Goal: Information Seeking & Learning: Learn about a topic

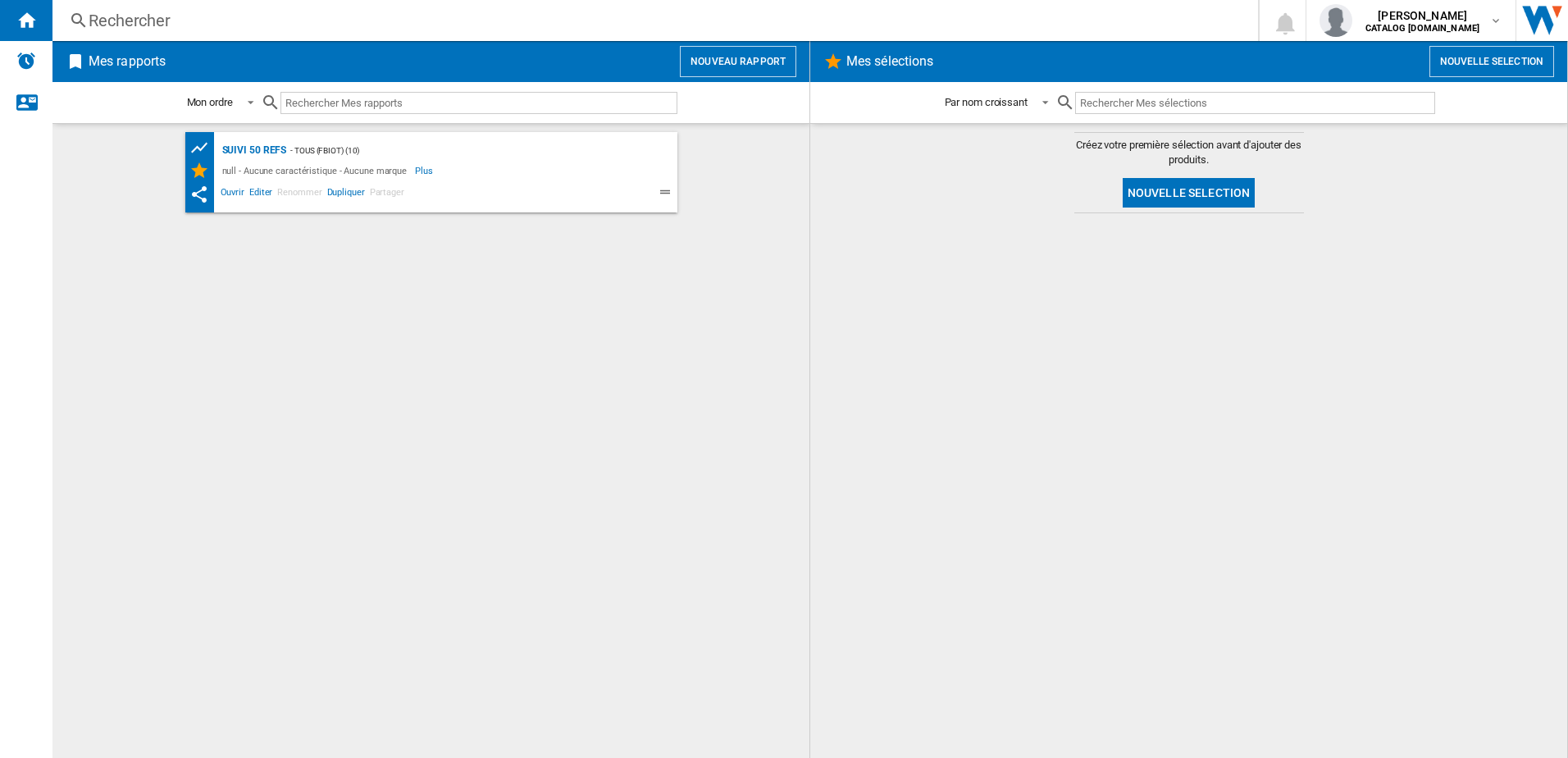
click at [241, 21] on div "Rechercher" at bounding box center [652, 20] width 1127 height 23
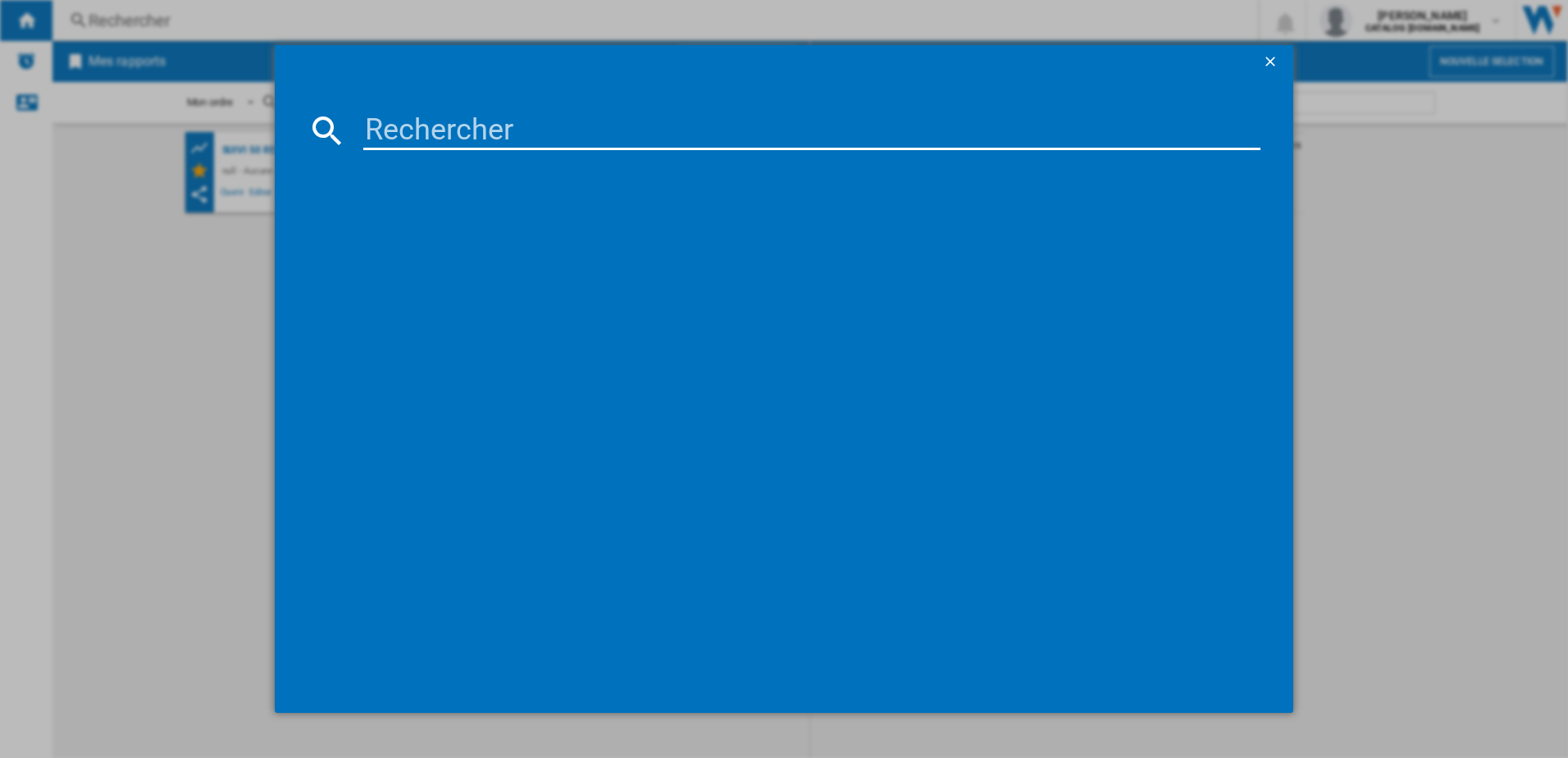
click at [394, 128] on input at bounding box center [812, 130] width 898 height 39
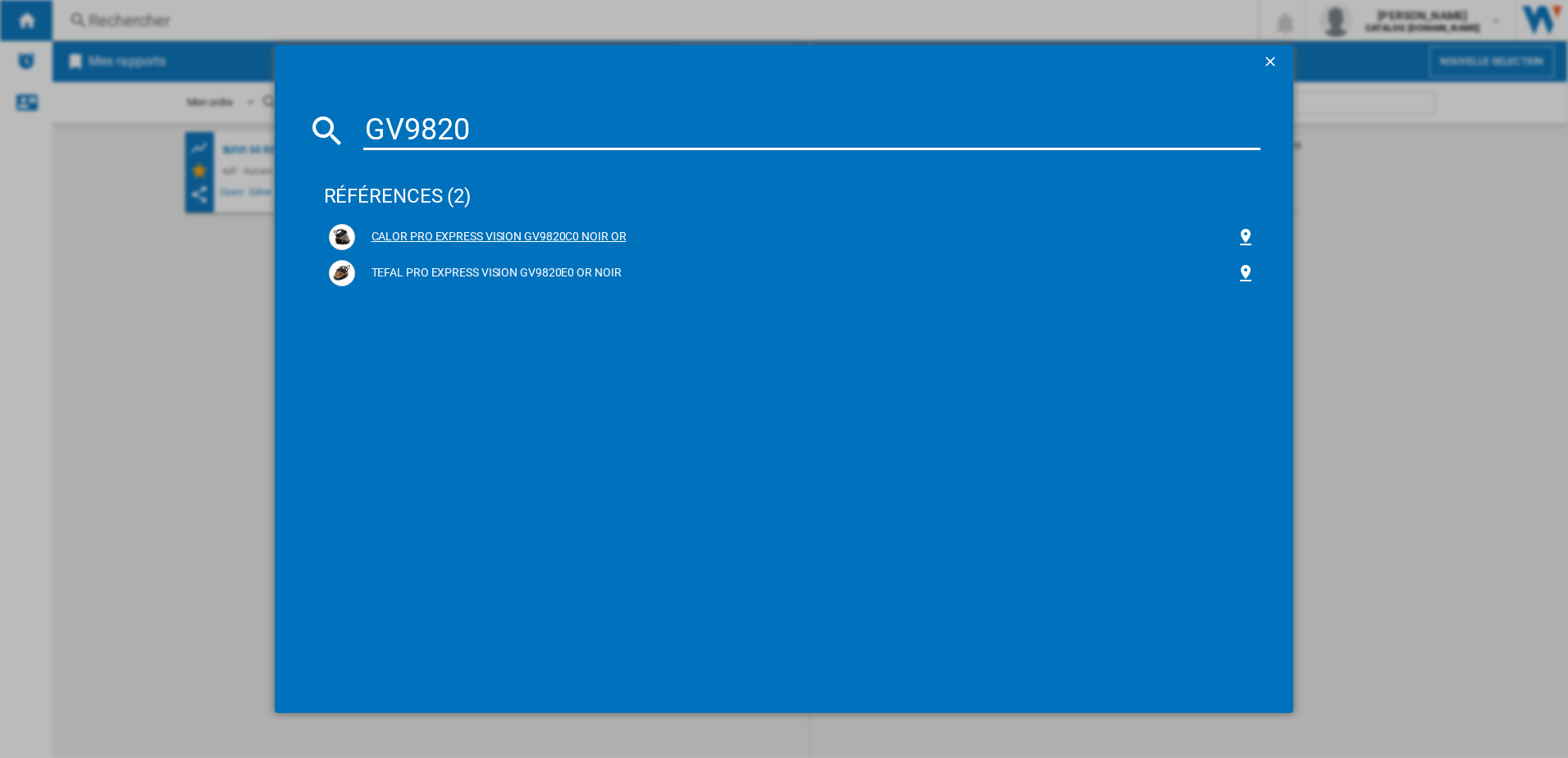
type input "GV9820"
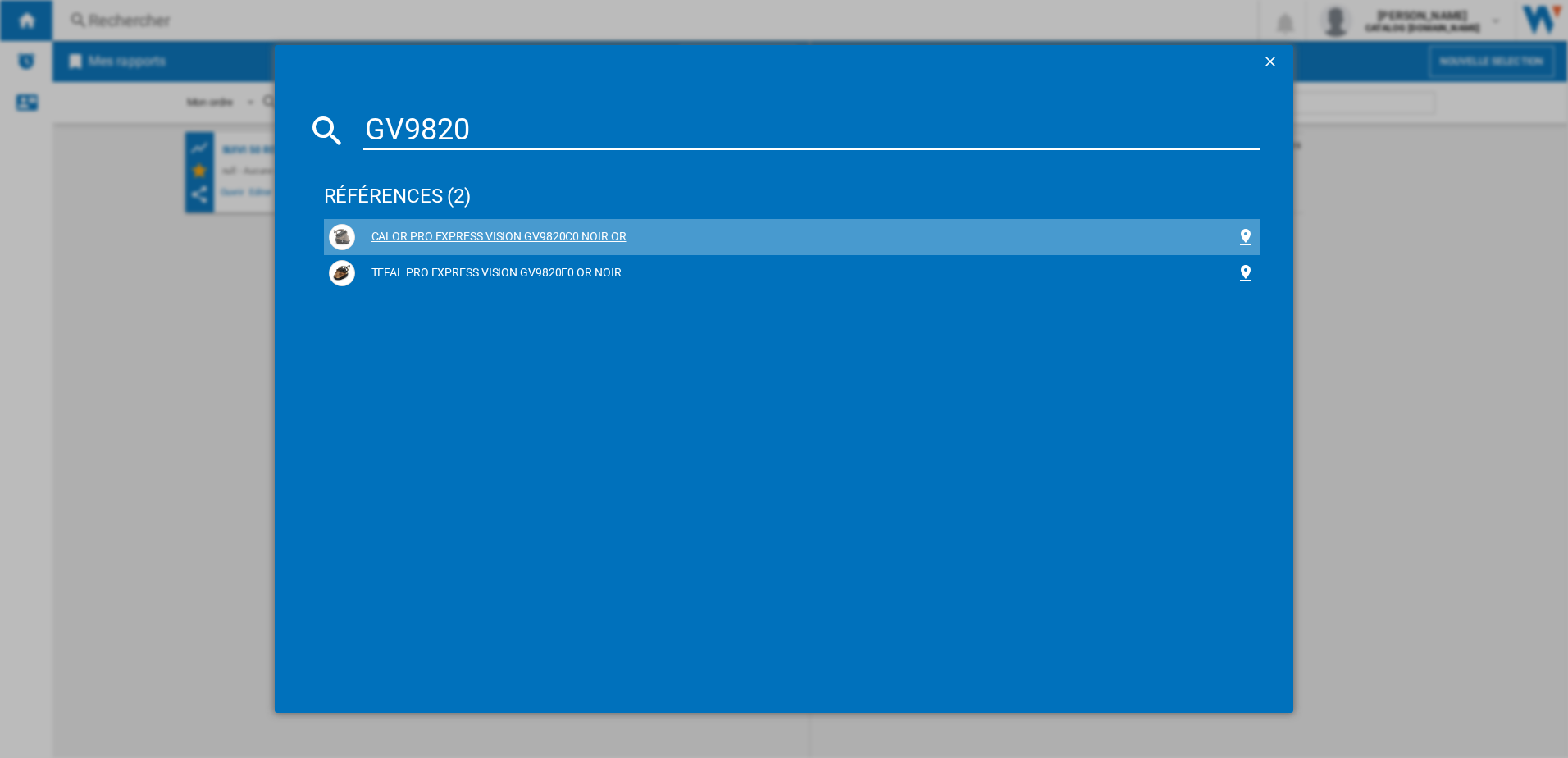
click at [425, 238] on div "CALOR PRO EXPRESS VISION GV9820C0 NOIR OR" at bounding box center [796, 237] width 882 height 16
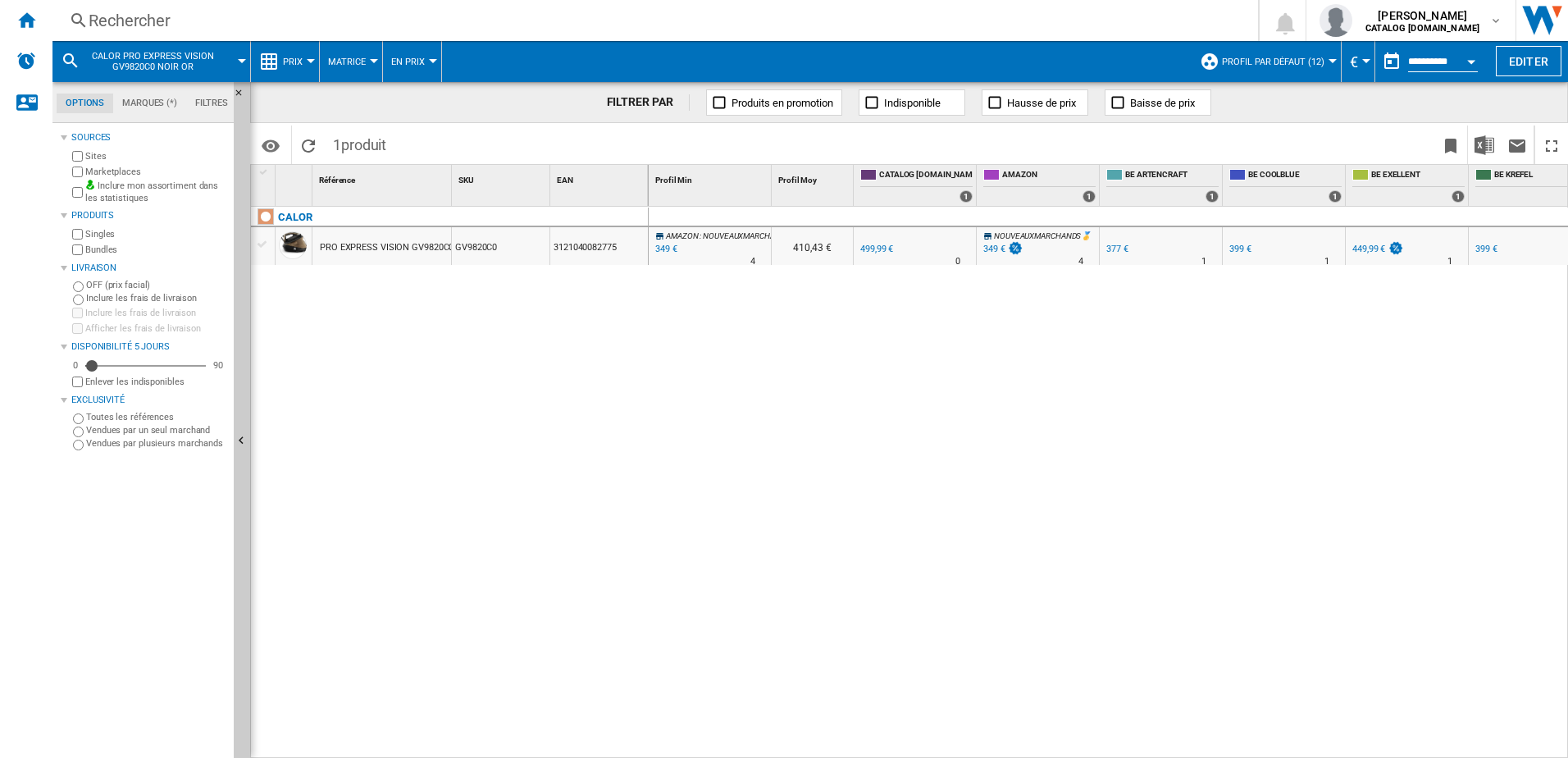
click at [307, 57] on button "Prix" at bounding box center [297, 61] width 28 height 41
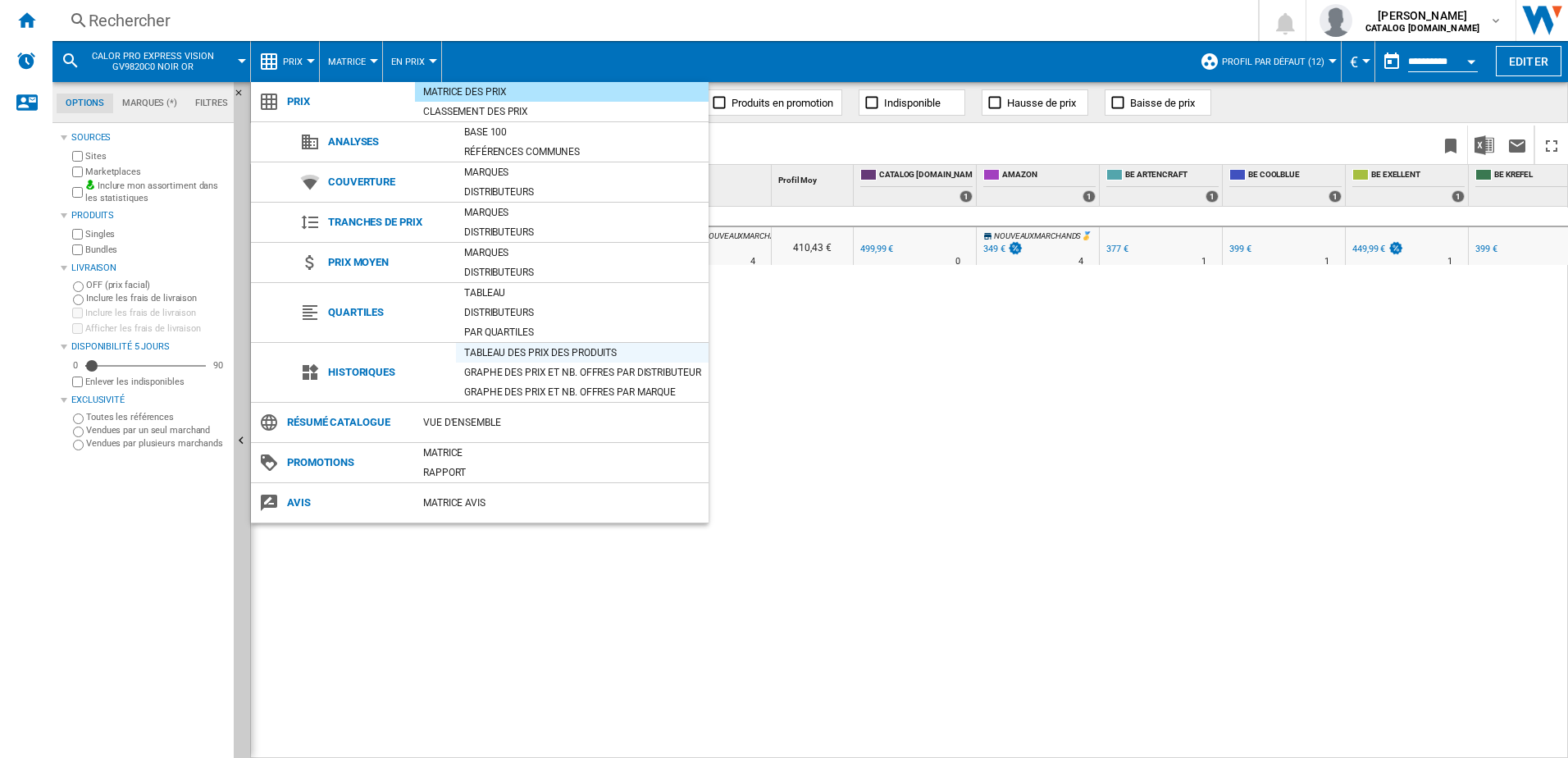
click at [500, 346] on div "Tableau des prix des produits" at bounding box center [581, 353] width 253 height 16
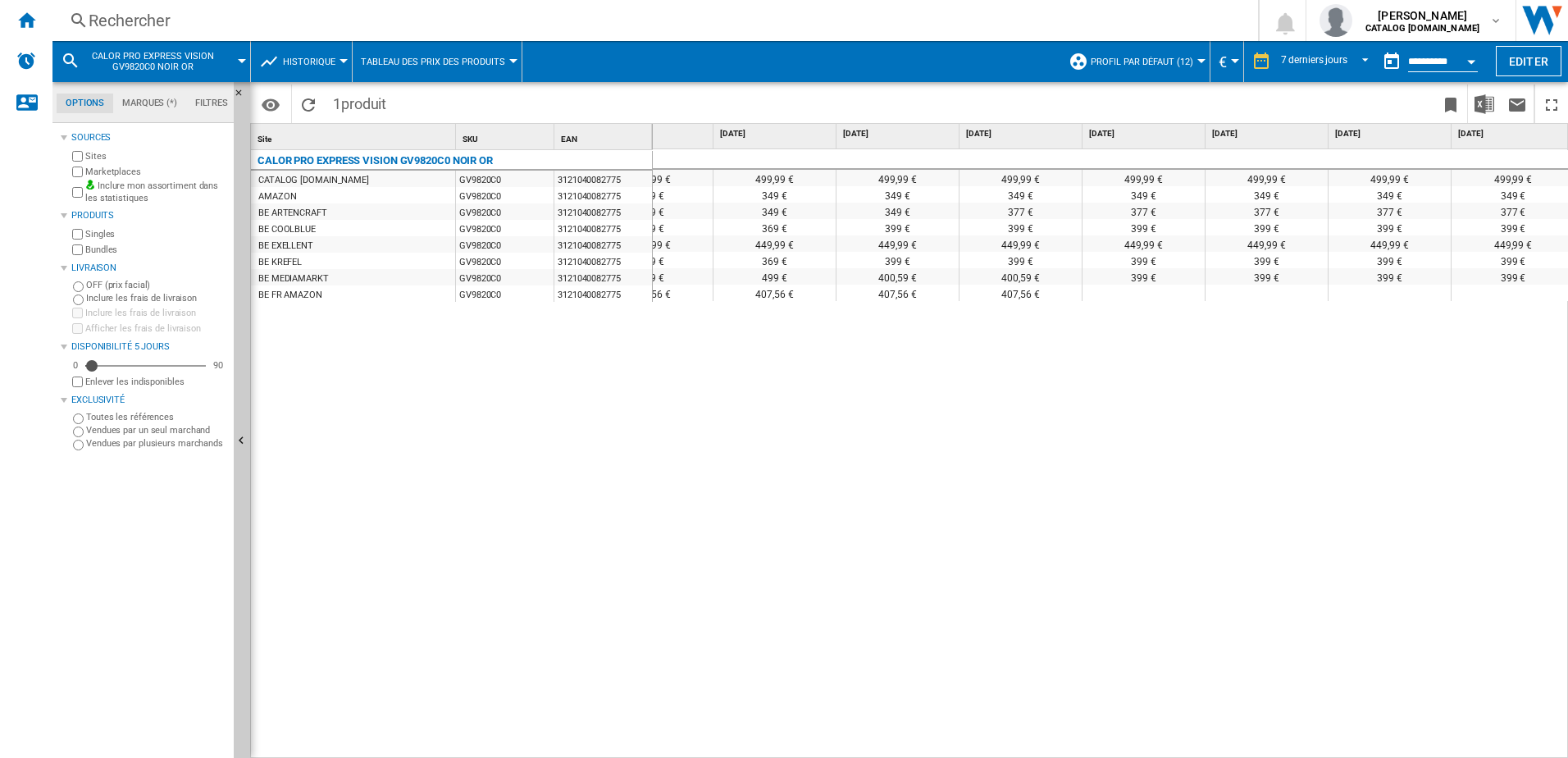
scroll to position [0, 68]
